Goal: Task Accomplishment & Management: Complete application form

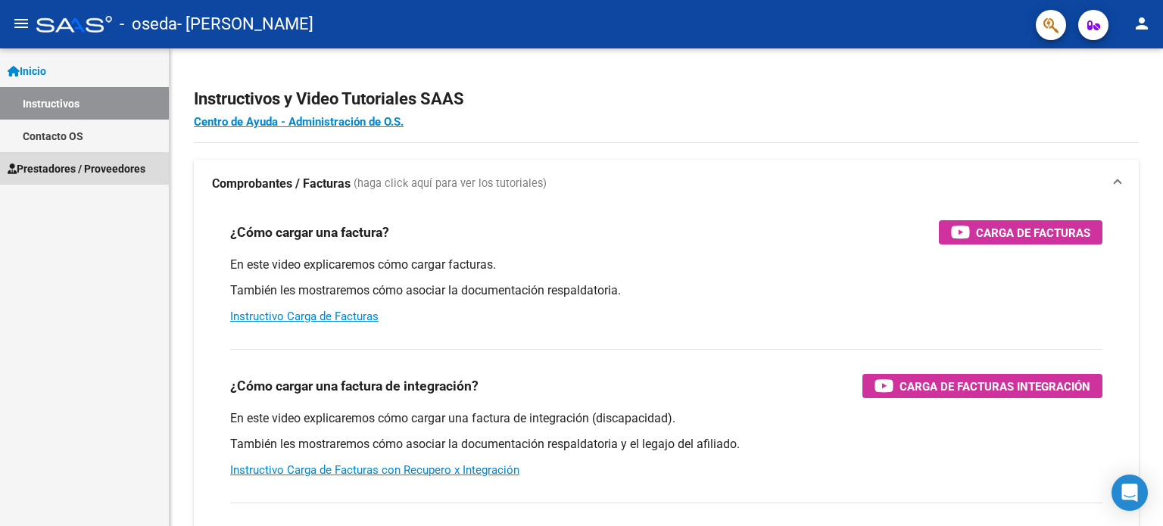
click at [76, 159] on link "Prestadores / Proveedores" at bounding box center [84, 168] width 169 height 33
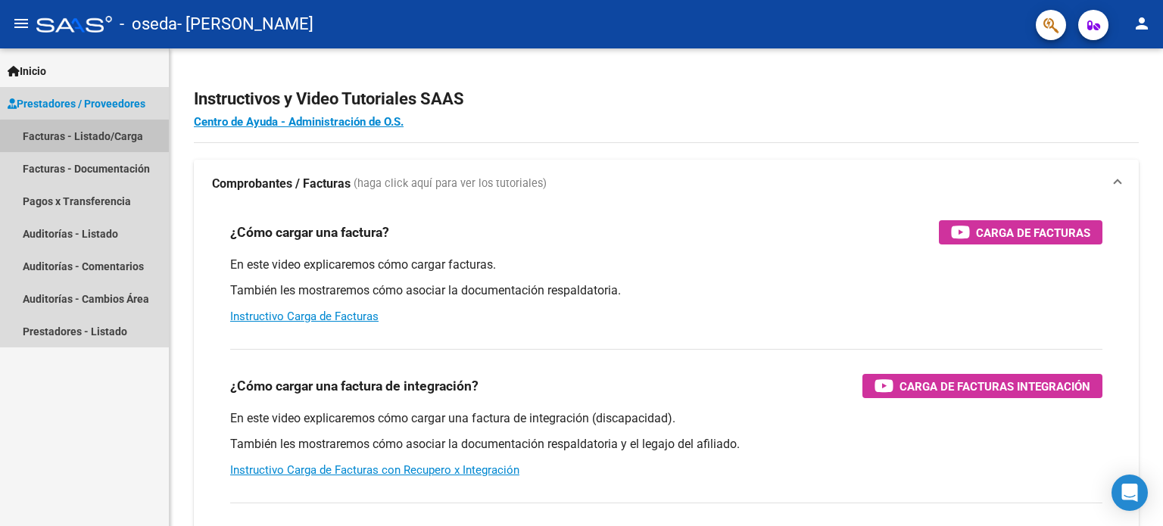
click at [85, 136] on link "Facturas - Listado/Carga" at bounding box center [84, 136] width 169 height 33
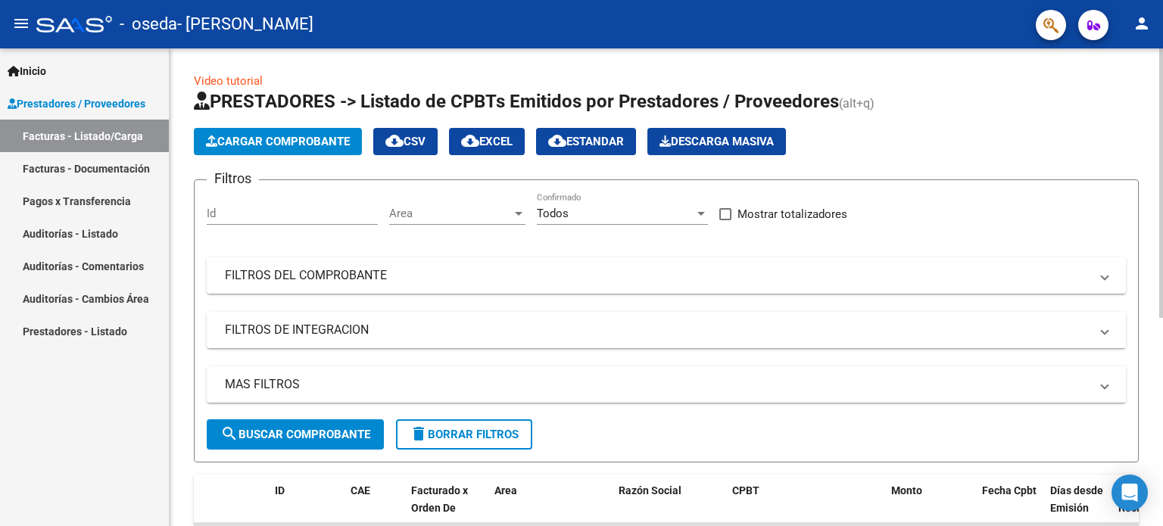
click at [1162, 156] on div at bounding box center [1161, 183] width 4 height 270
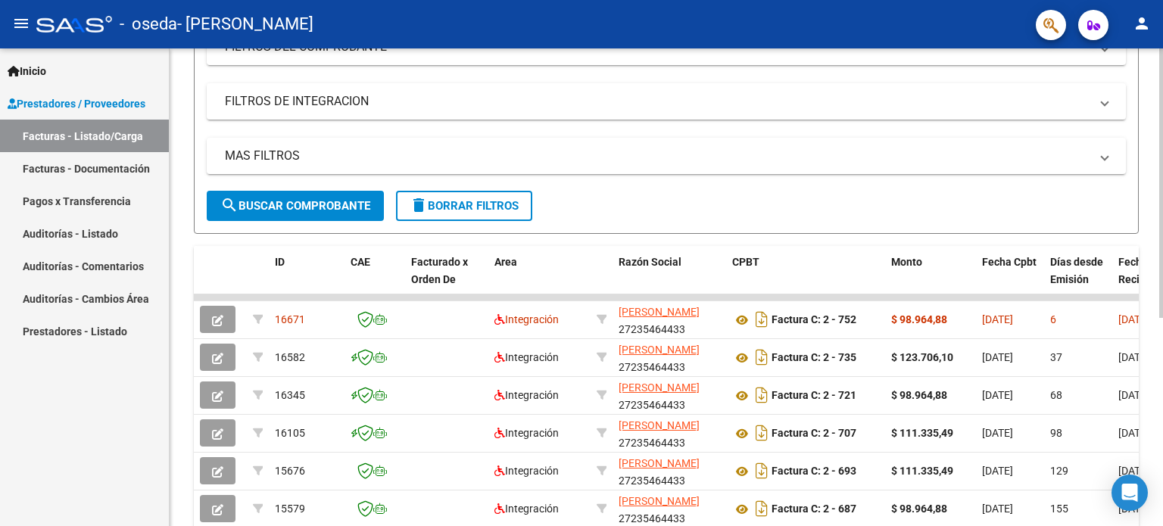
scroll to position [230, 0]
click at [1158, 289] on div "Video tutorial PRESTADORES -> Listado de CPBTs Emitidos por Prestadores / Prove…" at bounding box center [668, 237] width 997 height 838
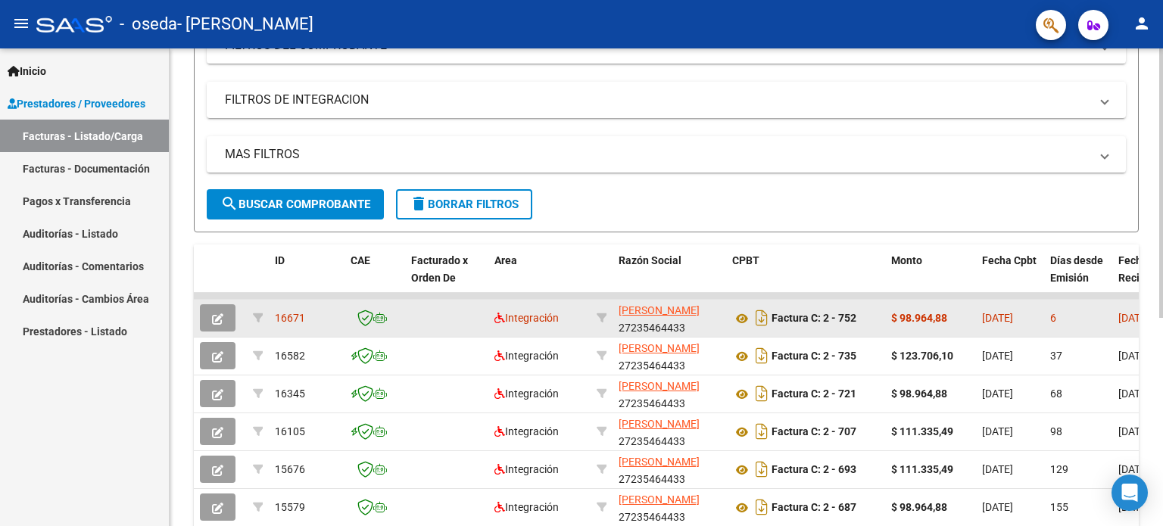
click at [976, 315] on datatable-body-cell "[DATE]" at bounding box center [1010, 318] width 68 height 37
click at [212, 304] on button "button" at bounding box center [218, 317] width 36 height 27
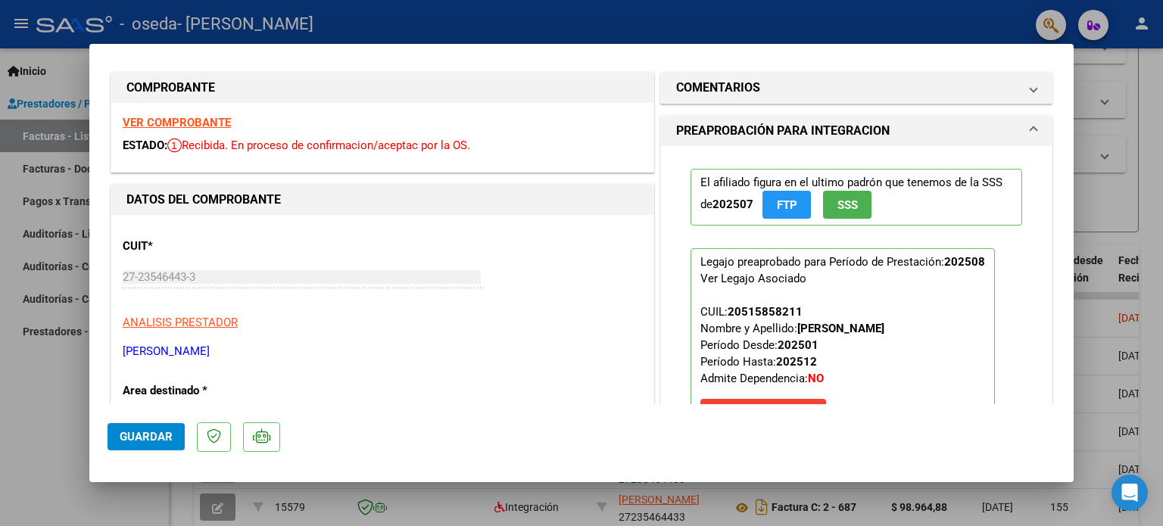
scroll to position [5, 0]
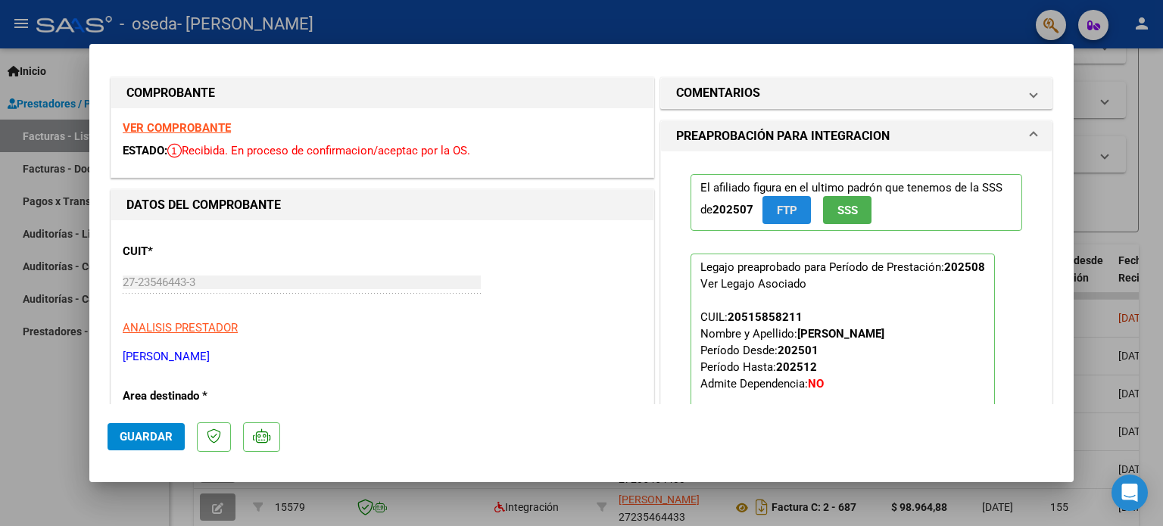
click at [791, 202] on button "FTP" at bounding box center [786, 210] width 48 height 28
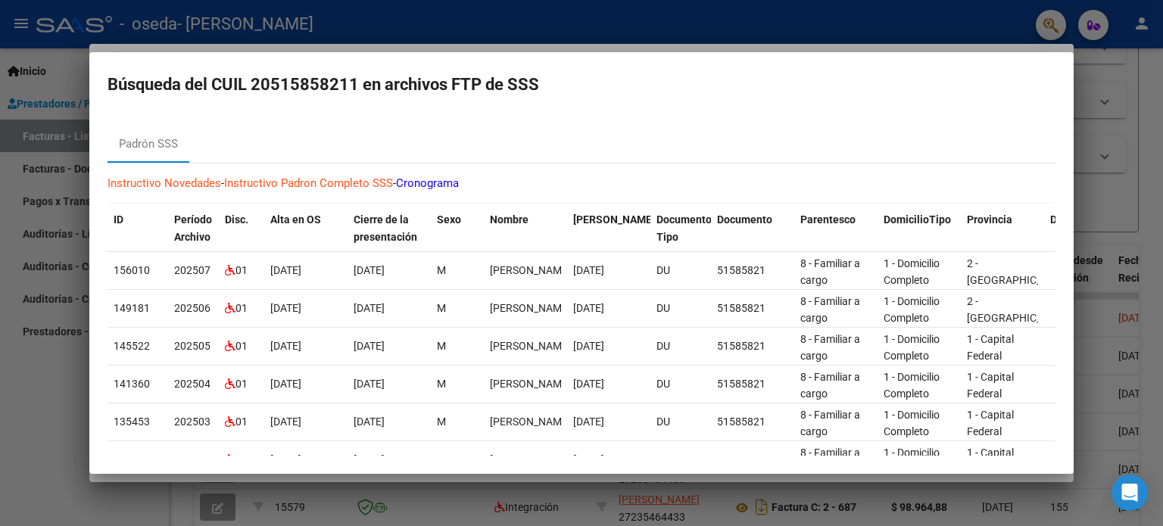
click at [1096, 92] on div at bounding box center [581, 263] width 1163 height 526
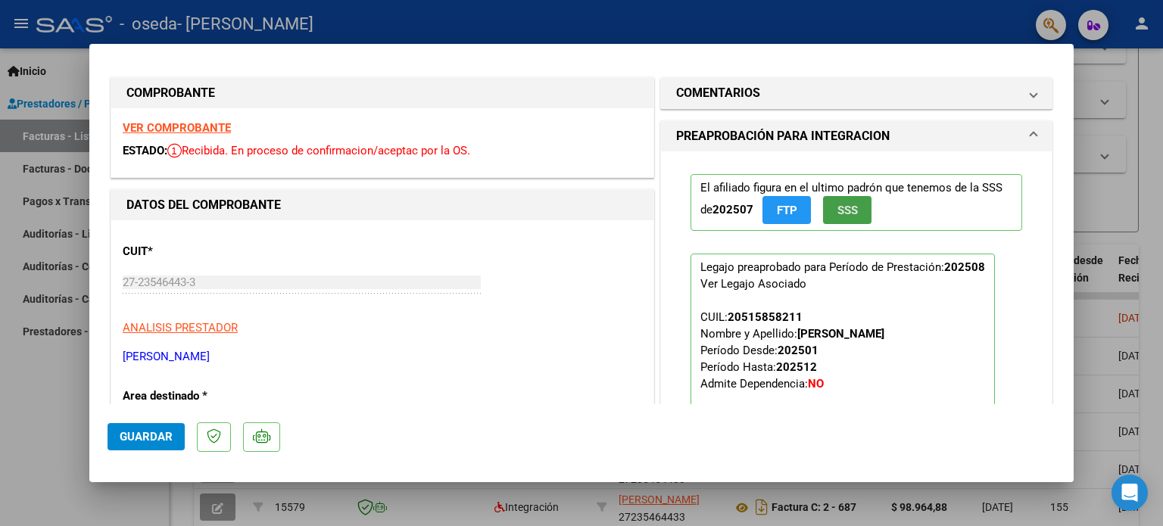
click at [841, 217] on button "SSS" at bounding box center [847, 210] width 48 height 28
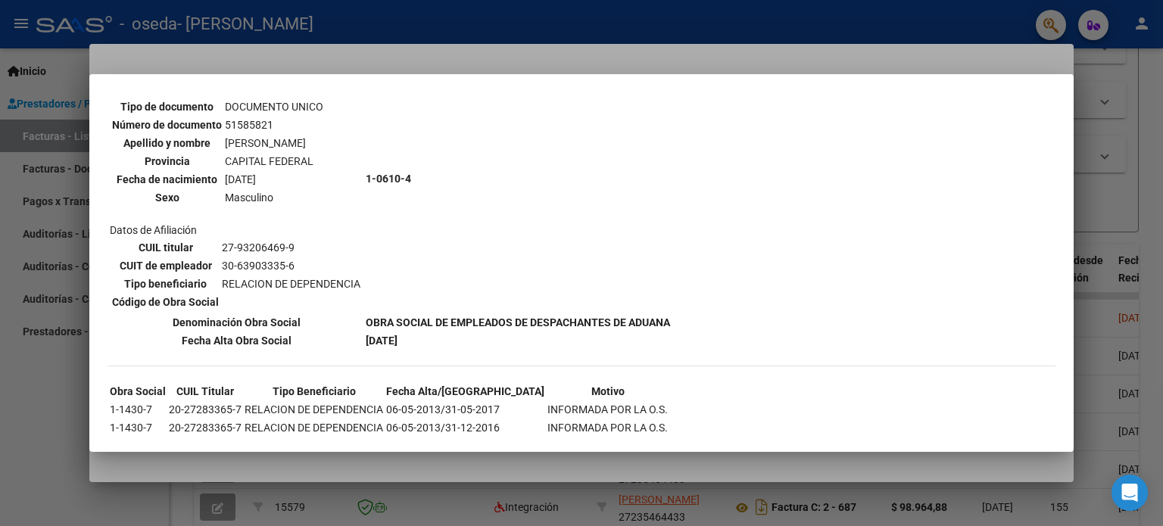
scroll to position [606, 0]
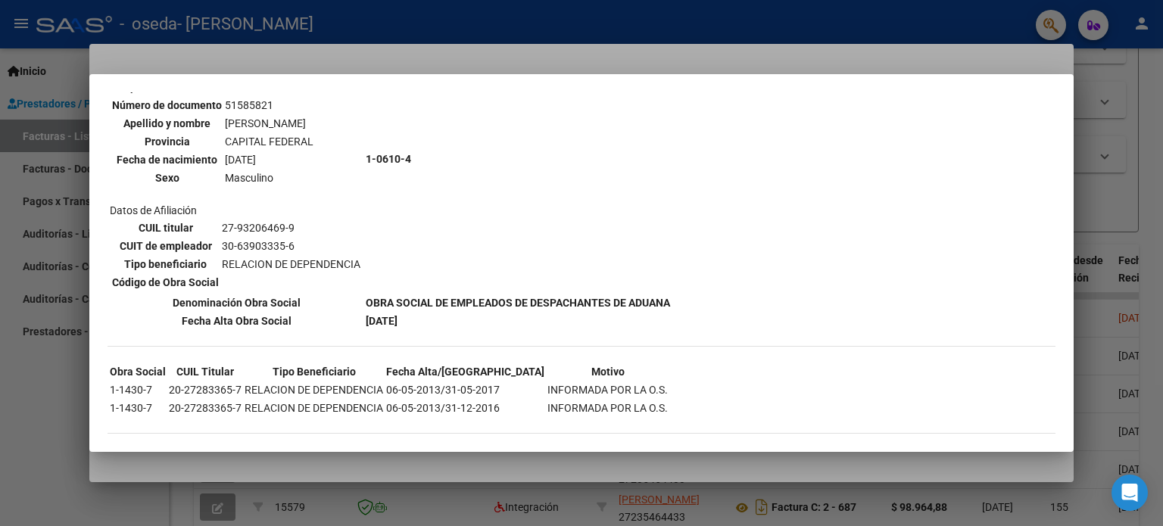
click at [1162, 67] on div at bounding box center [581, 263] width 1163 height 526
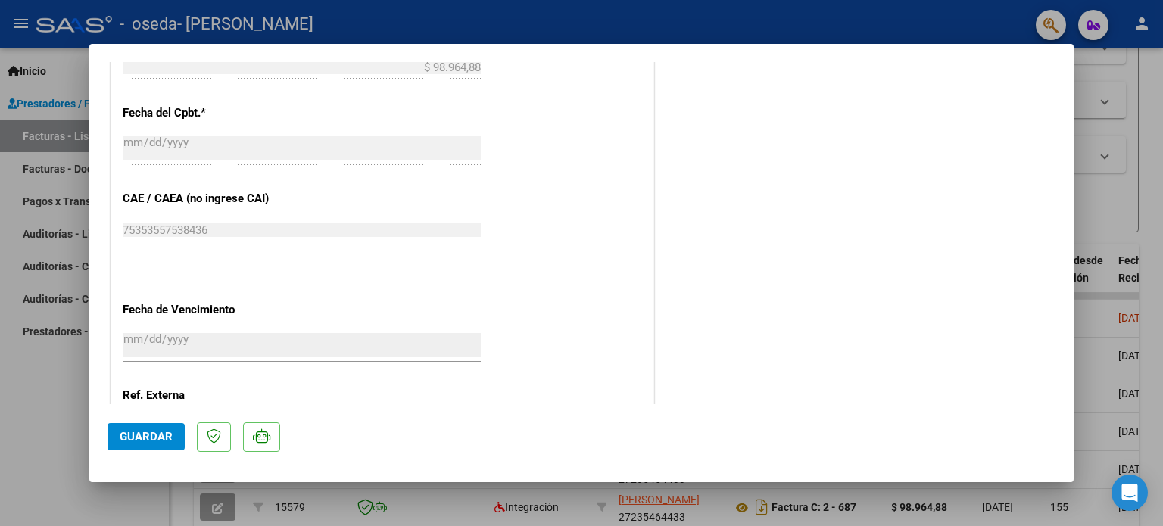
scroll to position [956, 0]
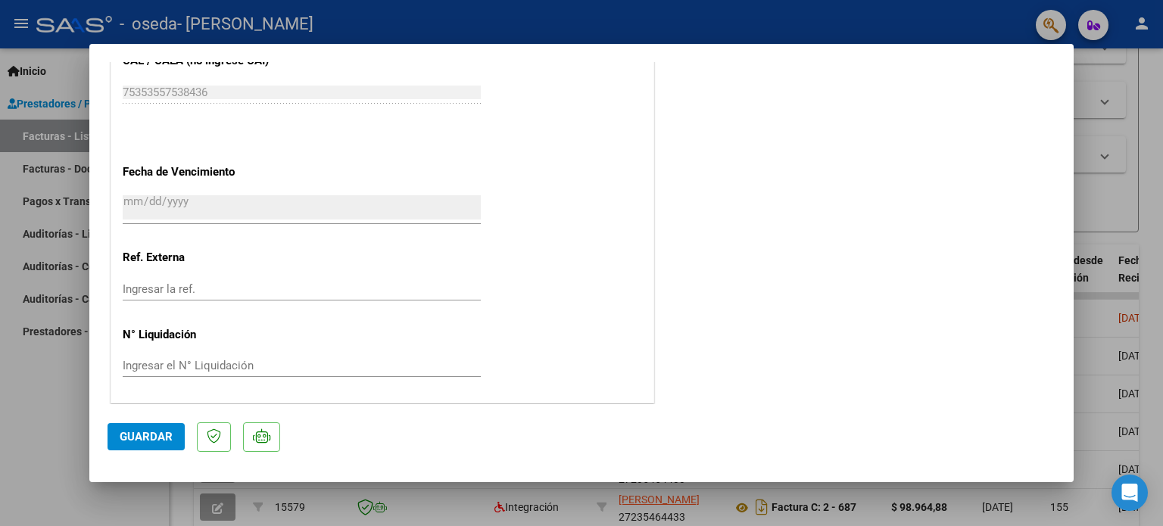
click at [53, 432] on div at bounding box center [581, 263] width 1163 height 526
type input "$ 0,00"
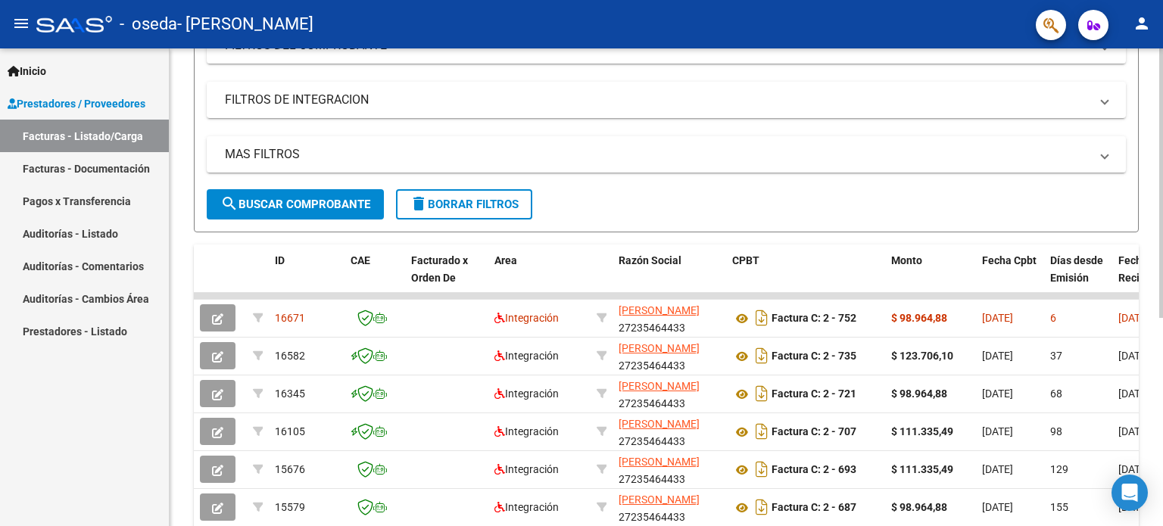
click at [1162, 193] on div at bounding box center [1161, 316] width 4 height 269
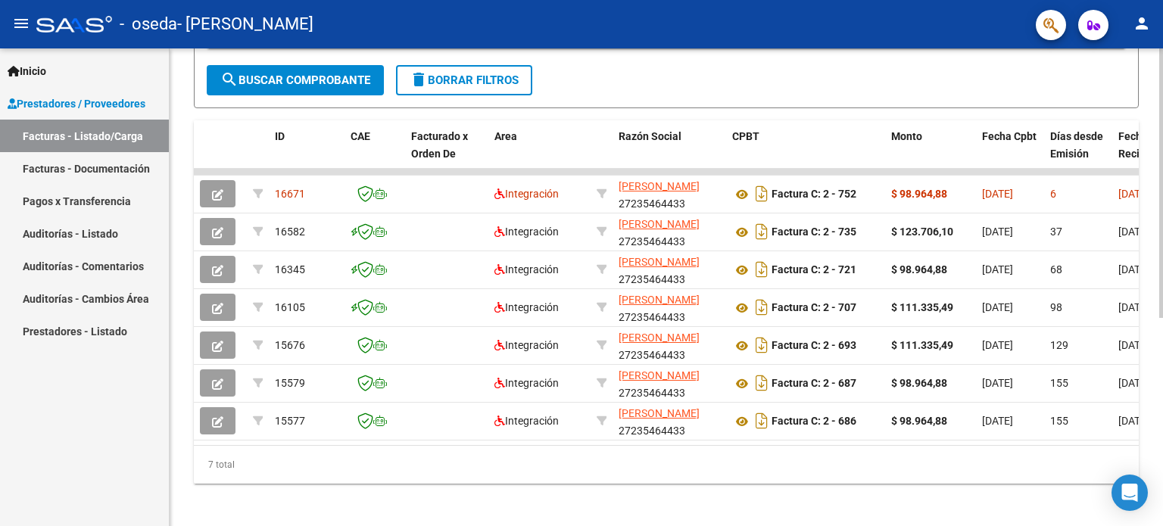
scroll to position [370, 0]
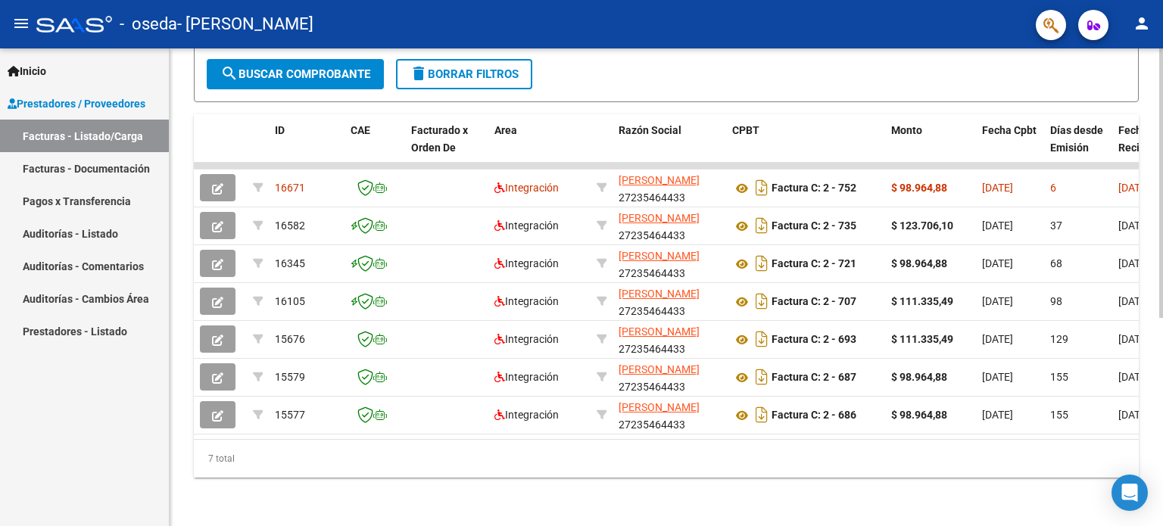
click at [1155, 295] on div "Video tutorial PRESTADORES -> Listado de CPBTs Emitidos por Prestadores / Prove…" at bounding box center [668, 107] width 997 height 838
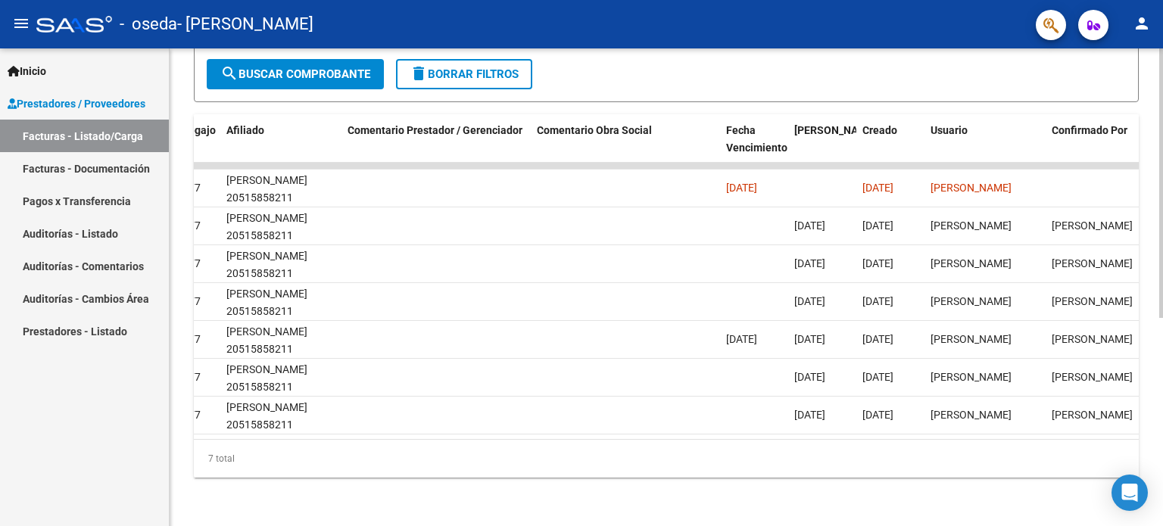
scroll to position [0, 2247]
